Goal: Task Accomplishment & Management: Manage account settings

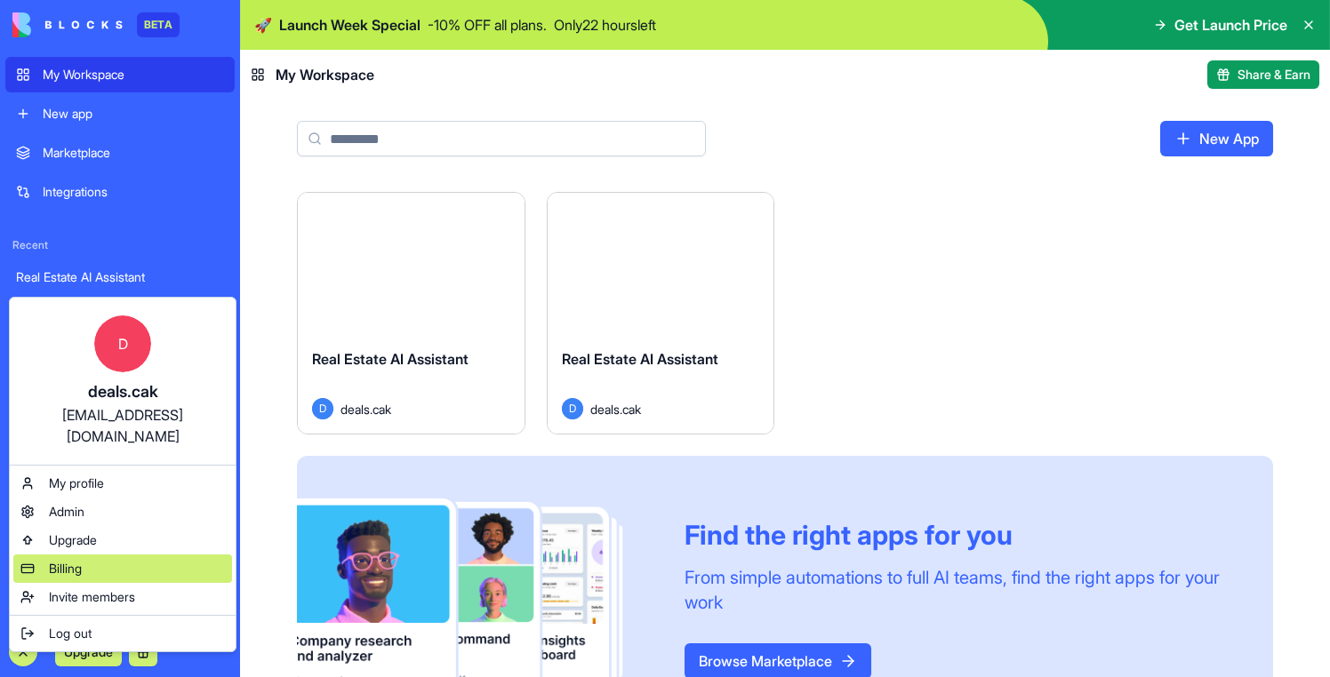
click at [95, 555] on div "Billing" at bounding box center [122, 569] width 219 height 28
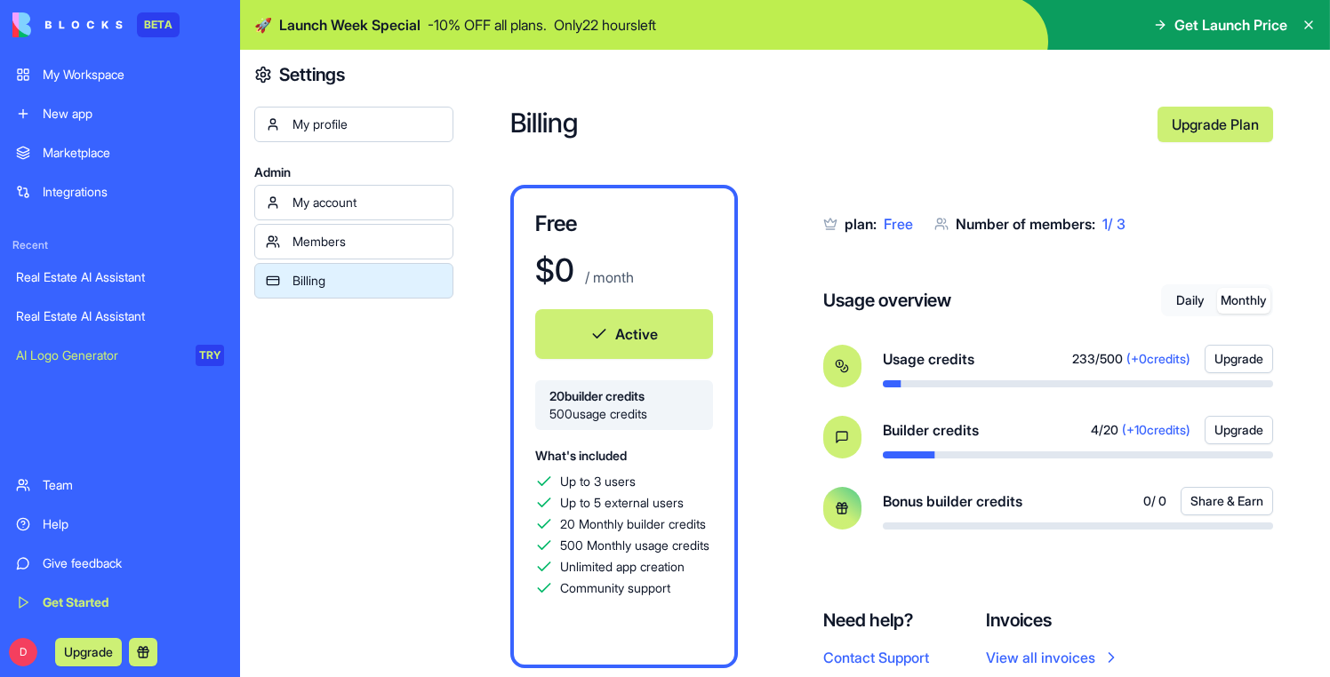
click at [1250, 293] on button "Monthly" at bounding box center [1243, 301] width 53 height 26
click at [1182, 302] on button "Daily" at bounding box center [1189, 301] width 53 height 26
click at [1242, 309] on button "Monthly" at bounding box center [1243, 301] width 53 height 26
click at [1246, 299] on button "Monthly" at bounding box center [1243, 301] width 53 height 26
click at [1190, 299] on button "Daily" at bounding box center [1189, 301] width 53 height 26
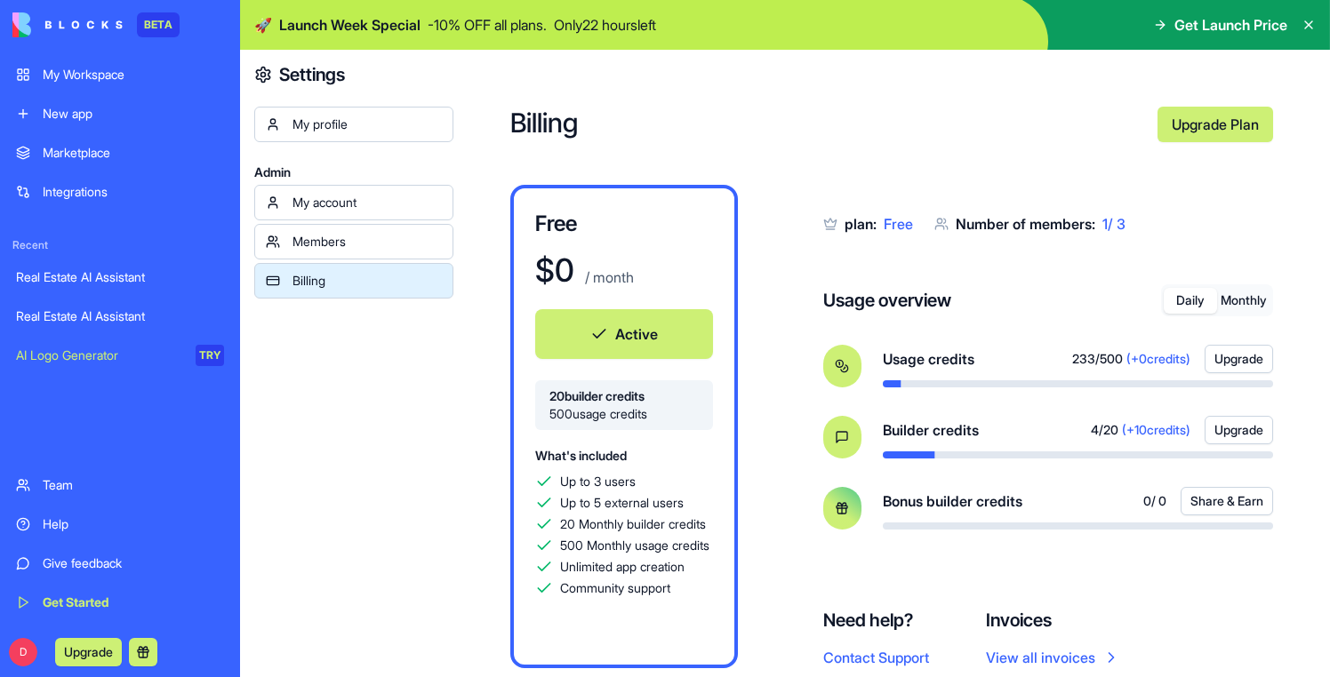
click at [1244, 300] on button "Monthly" at bounding box center [1243, 301] width 53 height 26
click at [33, 639] on div "D Upgrade" at bounding box center [88, 652] width 152 height 28
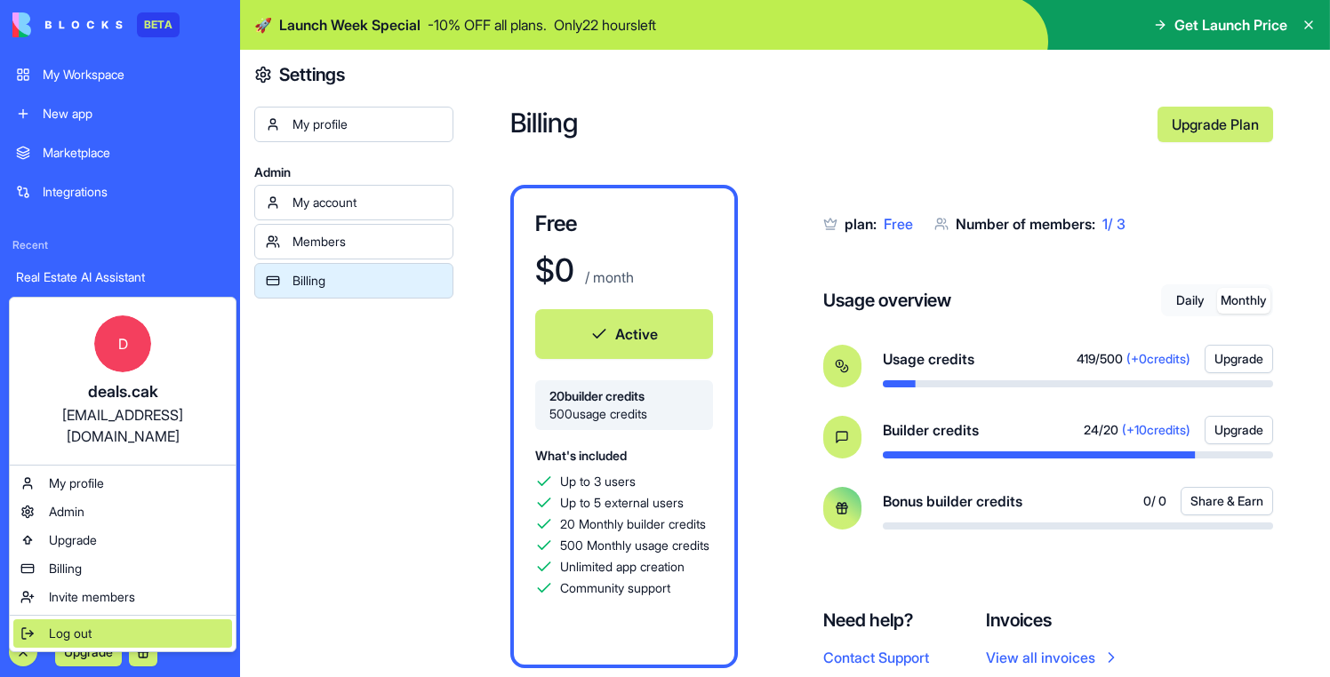
click at [62, 625] on span "Log out" at bounding box center [70, 634] width 43 height 18
